Goal: Find specific page/section: Find specific page/section

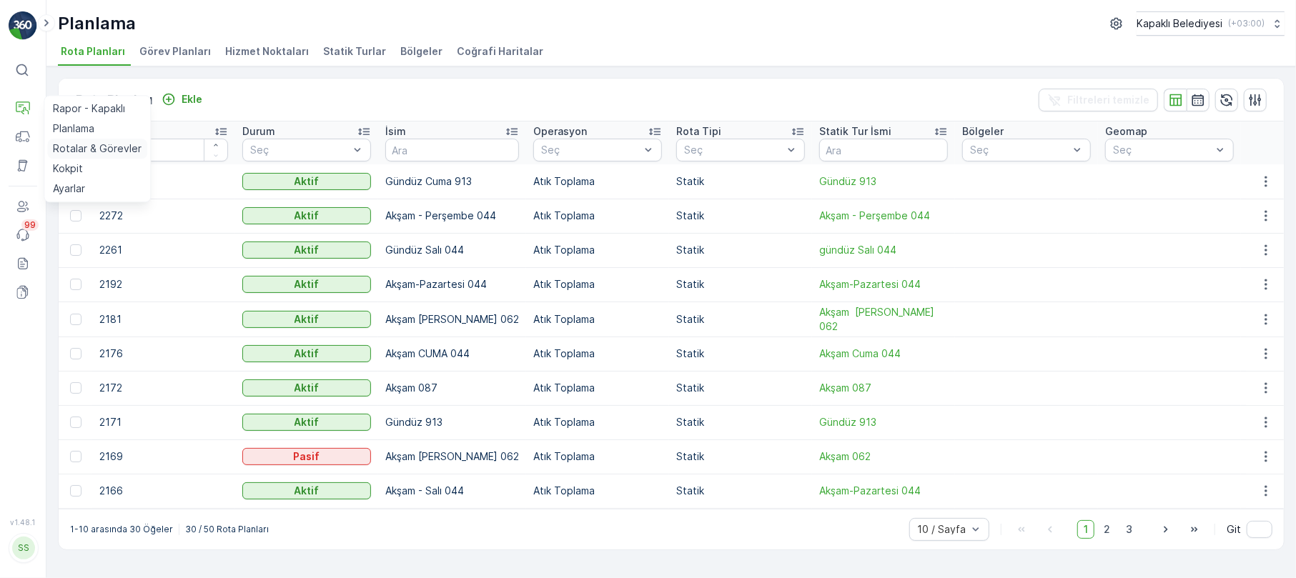
click at [106, 152] on p "Rotalar & Görevler" at bounding box center [97, 149] width 89 height 14
